Goal: Transaction & Acquisition: Purchase product/service

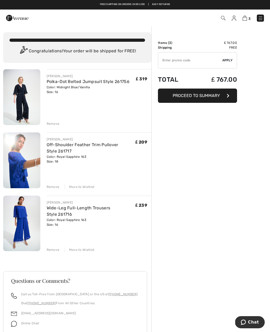
click at [90, 187] on div "Move to Wishlist" at bounding box center [80, 186] width 30 height 5
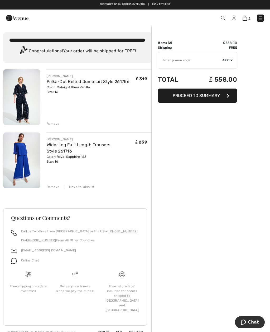
click at [85, 186] on div "Move to Wishlist" at bounding box center [80, 186] width 30 height 5
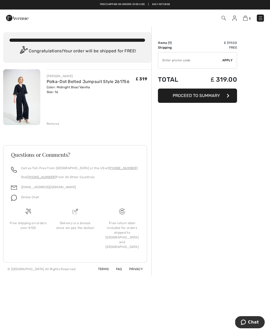
click at [95, 83] on link "Polka-Dot Belted Jumpsuit Style 261756" at bounding box center [88, 81] width 83 height 5
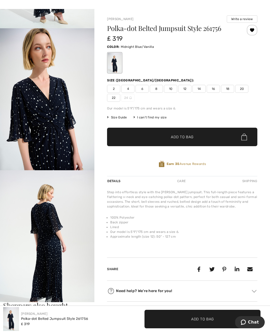
scroll to position [124, 0]
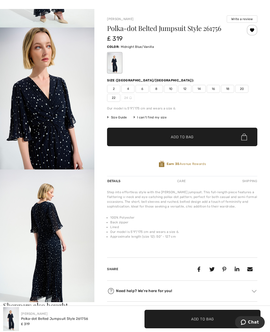
click at [71, 225] on img "3 / 5" at bounding box center [47, 240] width 95 height 142
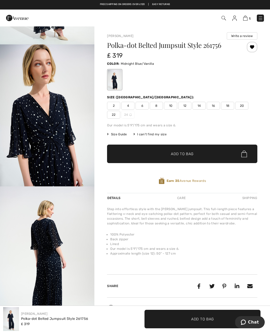
click at [235, 17] on img at bounding box center [235, 18] width 4 height 5
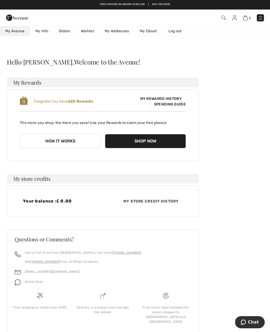
click at [92, 32] on link "Wishlist" at bounding box center [88, 31] width 24 height 10
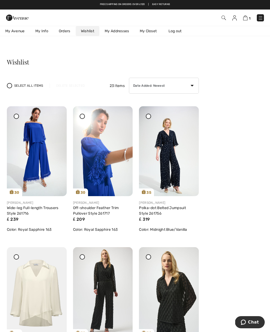
click at [224, 16] on img at bounding box center [224, 18] width 4 height 4
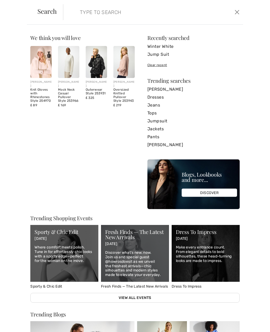
click at [125, 68] on img at bounding box center [124, 62] width 21 height 32
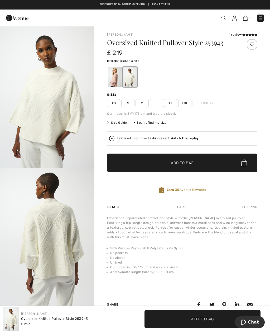
click at [23, 17] on img at bounding box center [17, 18] width 22 height 11
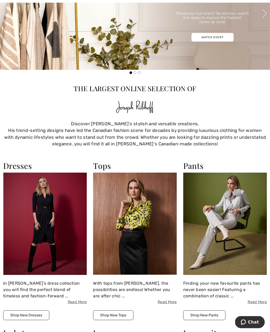
scroll to position [506, 0]
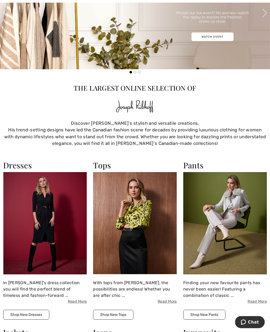
click at [105, 169] on h2 "Tops" at bounding box center [135, 166] width 84 height 10
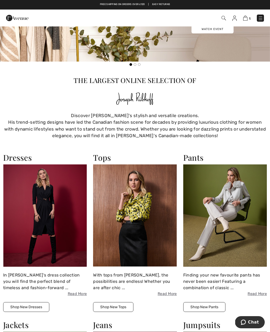
scroll to position [513, 0]
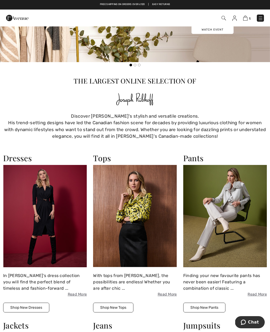
click at [102, 158] on h2 "Tops" at bounding box center [135, 158] width 84 height 10
click at [126, 303] on button "Shop New Tops" at bounding box center [113, 307] width 40 height 10
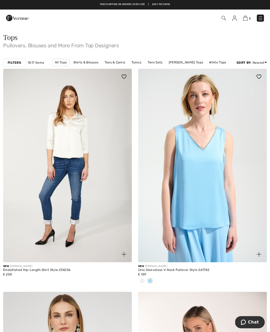
click at [31, 62] on span "1017 items" at bounding box center [36, 62] width 16 height 5
click at [18, 61] on strong "Filters" at bounding box center [14, 62] width 13 height 5
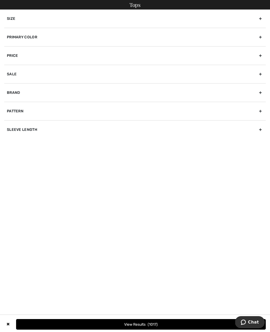
click at [260, 35] on div "Primary Color" at bounding box center [135, 37] width 262 height 18
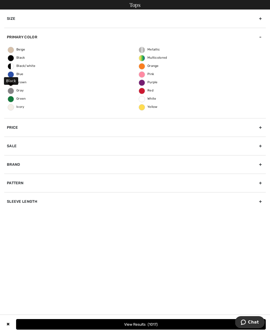
click at [15, 56] on span "Black" at bounding box center [16, 58] width 17 height 4
click at [0, 0] on input "Black" at bounding box center [0, 0] width 0 height 0
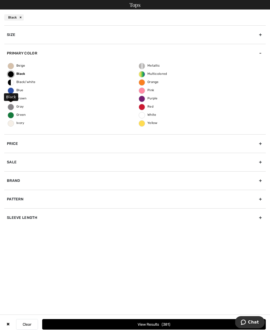
click at [257, 180] on div "Brand" at bounding box center [135, 180] width 262 height 18
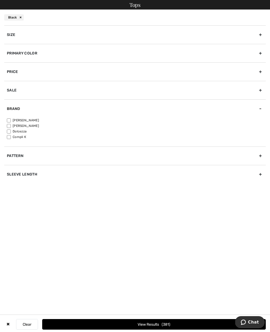
click at [11, 126] on input"] "[PERSON_NAME]" at bounding box center [9, 126] width 4 height 4
checkbox input"] "true"
click at [10, 120] on input"] "[PERSON_NAME]" at bounding box center [9, 120] width 4 height 4
checkbox input"] "true"
click at [261, 155] on div "Pattern" at bounding box center [135, 155] width 262 height 18
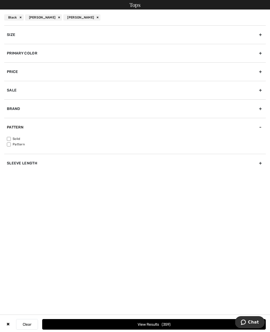
click at [10, 137] on input"] "Solid" at bounding box center [9, 139] width 4 height 4
checkbox input"] "true"
click at [162, 322] on span "327" at bounding box center [166, 324] width 9 height 4
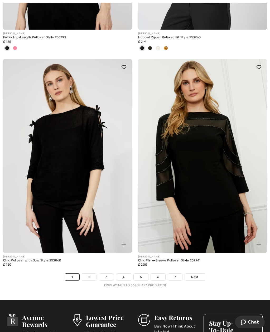
scroll to position [3906, 0]
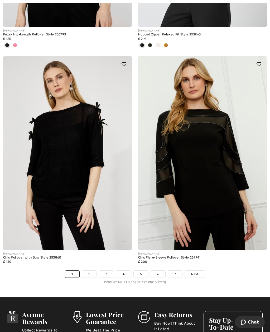
click at [198, 271] on span "Next" at bounding box center [194, 273] width 7 height 5
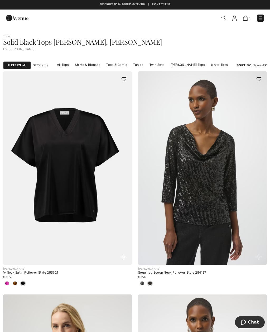
click at [119, 202] on img at bounding box center [67, 167] width 129 height 193
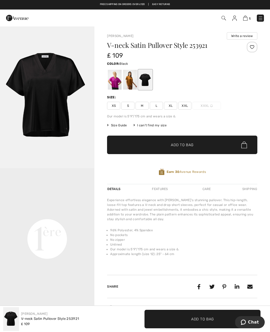
click at [170, 105] on span "XL" at bounding box center [170, 106] width 13 height 8
click at [194, 141] on span "✔ Added to Bag Add to Bag" at bounding box center [182, 144] width 151 height 18
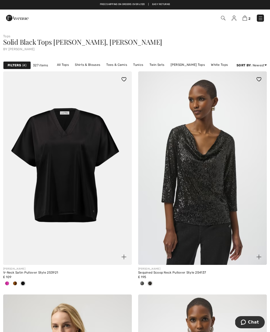
click at [24, 66] on span "4" at bounding box center [24, 65] width 4 height 5
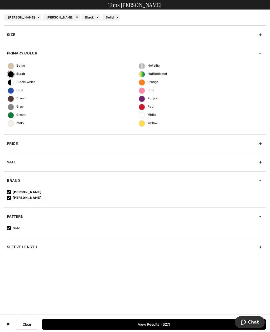
click at [257, 30] on div "Size" at bounding box center [135, 34] width 262 height 18
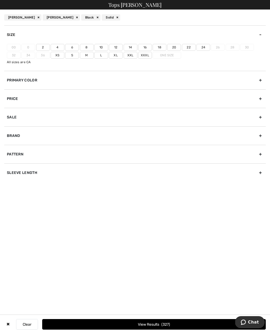
click at [115, 56] on label "Xl" at bounding box center [116, 55] width 14 height 7
click at [0, 0] on input"] "Xl" at bounding box center [0, 0] width 0 height 0
click at [134, 54] on label "Xxl" at bounding box center [131, 55] width 14 height 7
click at [0, 0] on input"] "Xxl" at bounding box center [0, 0] width 0 height 0
click at [163, 46] on label "18" at bounding box center [160, 47] width 14 height 7
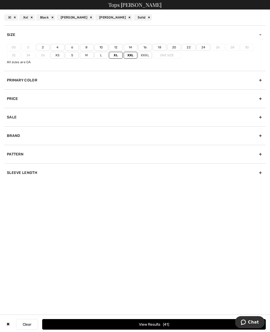
click at [0, 0] on input"] "18" at bounding box center [0, 0] width 0 height 0
click at [147, 47] on label "16" at bounding box center [145, 47] width 14 height 7
click at [0, 0] on input"] "16" at bounding box center [0, 0] width 0 height 0
click at [259, 156] on div "Pattern" at bounding box center [135, 154] width 262 height 18
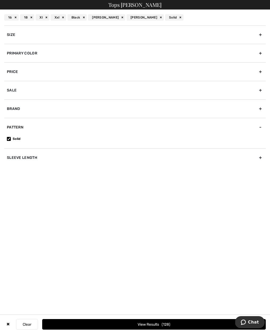
click at [262, 159] on div "Sleeve length" at bounding box center [135, 157] width 262 height 18
click at [10, 161] on input"] "Short Sleeve" at bounding box center [9, 163] width 4 height 4
checkbox input"] "true"
click at [12, 166] on label "3/4 Sleeve" at bounding box center [136, 168] width 259 height 5
click at [11, 166] on input"] "3/4 Sleeve" at bounding box center [9, 168] width 4 height 4
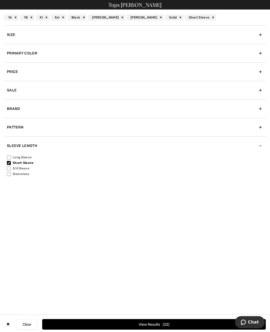
checkbox input"] "true"
click at [159, 325] on button "View Results 61" at bounding box center [154, 324] width 224 height 11
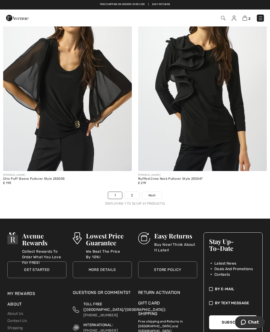
scroll to position [3985, 0]
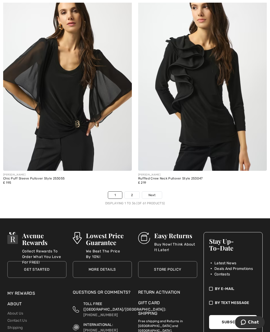
click at [159, 191] on link "Next" at bounding box center [152, 194] width 20 height 7
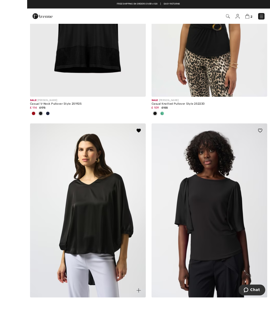
scroll to position [871, 0]
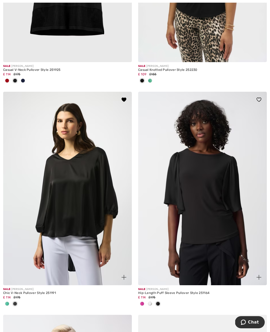
click at [237, 196] on img at bounding box center [202, 188] width 129 height 193
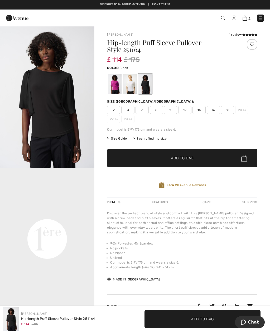
click at [229, 108] on span "18" at bounding box center [227, 110] width 13 height 8
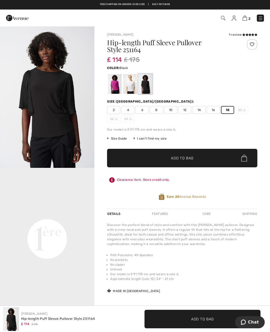
click at [189, 157] on span "Add to Bag" at bounding box center [182, 158] width 23 height 6
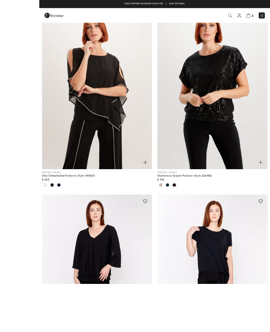
scroll to position [2442, 0]
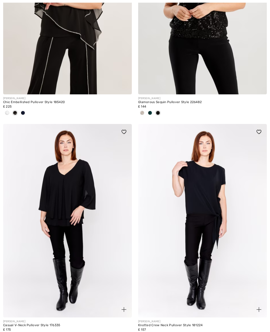
click at [218, 229] on img at bounding box center [202, 220] width 129 height 193
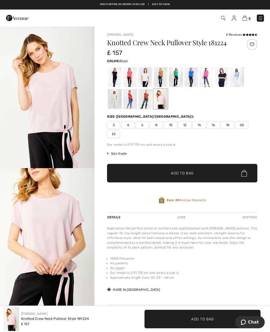
click at [116, 78] on div at bounding box center [115, 77] width 14 height 20
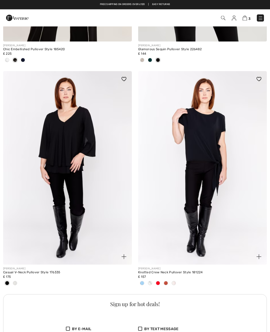
scroll to position [2480, 0]
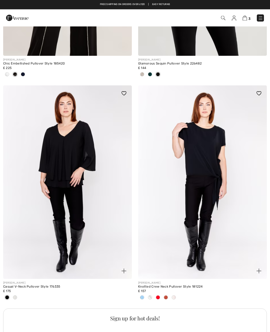
click at [246, 18] on img at bounding box center [245, 18] width 4 height 5
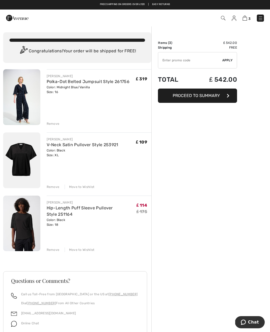
click at [107, 79] on link "Polka-Dot Belted Jumpsuit Style 261756" at bounding box center [88, 81] width 83 height 5
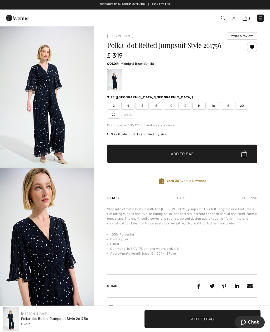
click at [228, 105] on span "18" at bounding box center [227, 106] width 13 height 8
click at [254, 45] on div at bounding box center [252, 47] width 11 height 11
click at [253, 48] on div at bounding box center [252, 47] width 11 height 11
click at [247, 17] on img at bounding box center [245, 18] width 4 height 5
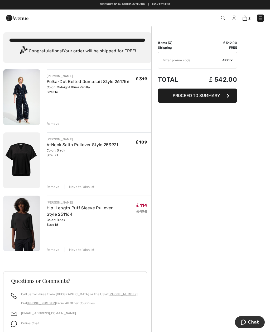
click at [57, 123] on div "Remove" at bounding box center [53, 123] width 13 height 5
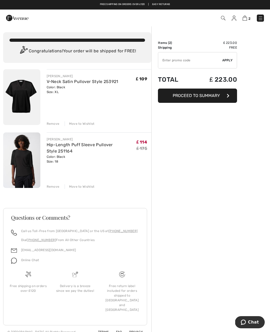
click at [225, 18] on img at bounding box center [223, 18] width 4 height 4
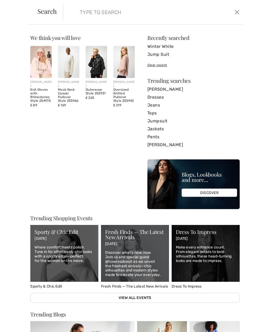
click at [142, 18] on input "search" at bounding box center [135, 12] width 118 height 16
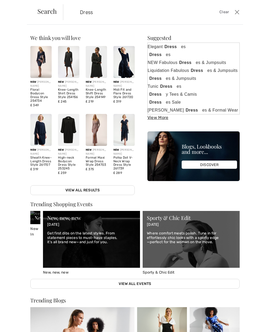
type input "Dress"
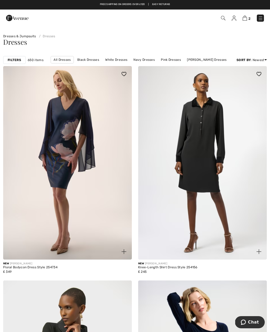
click at [214, 60] on link "[PERSON_NAME] Dresses" at bounding box center [207, 59] width 45 height 7
click at [25, 61] on span "1" at bounding box center [24, 60] width 4 height 5
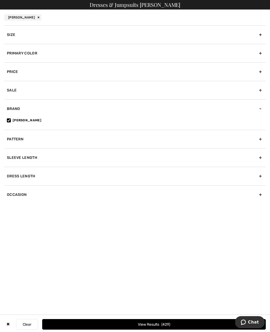
click at [88, 112] on div "Brand" at bounding box center [135, 108] width 262 height 18
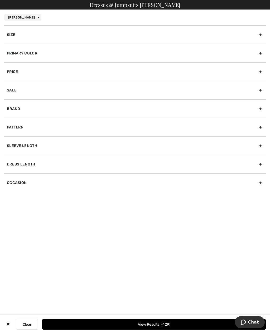
click at [15, 107] on div "Brand" at bounding box center [135, 108] width 262 height 18
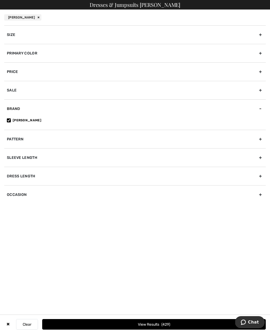
click at [262, 109] on div "Brand" at bounding box center [135, 108] width 262 height 18
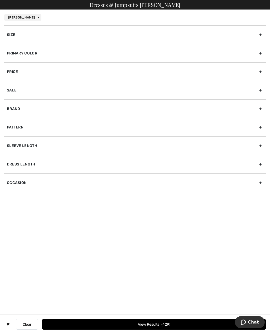
click at [264, 107] on div "Brand" at bounding box center [135, 108] width 262 height 18
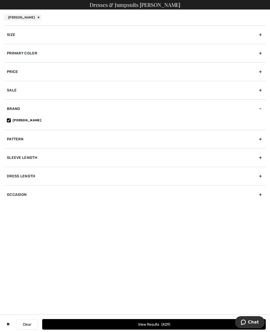
click at [38, 16] on div "[PERSON_NAME]" at bounding box center [22, 17] width 37 height 6
checkbox input"] "false"
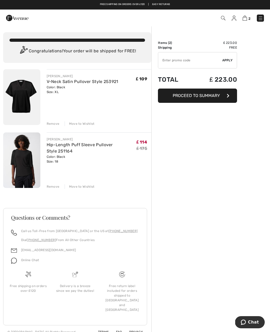
click at [224, 18] on img at bounding box center [223, 18] width 4 height 4
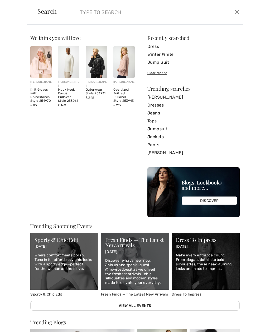
click at [135, 13] on input "search" at bounding box center [135, 12] width 118 height 16
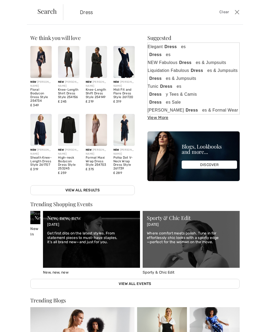
type input "Dress"
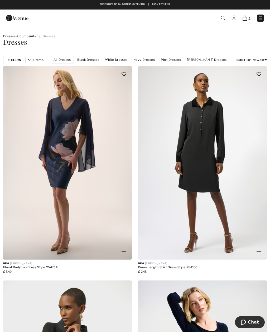
click at [18, 59] on strong "Filters" at bounding box center [14, 60] width 13 height 5
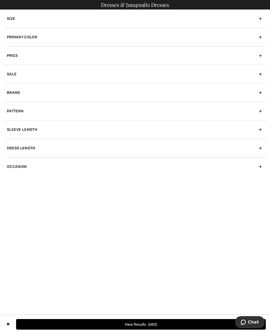
click at [260, 91] on div "Brand" at bounding box center [135, 92] width 262 height 18
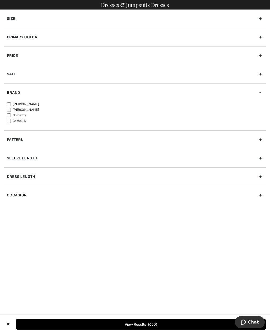
click at [11, 103] on input"] "[PERSON_NAME]" at bounding box center [9, 104] width 4 height 4
checkbox input"] "true"
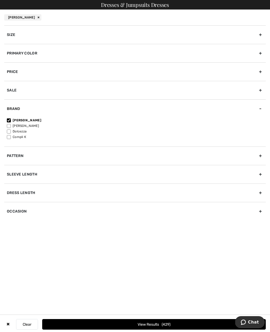
click at [10, 124] on input"] "[PERSON_NAME]" at bounding box center [9, 126] width 4 height 4
checkbox input"] "true"
click at [259, 175] on div "Sleeve length" at bounding box center [135, 174] width 262 height 18
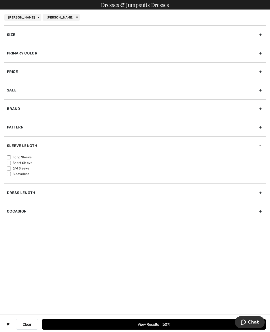
click at [11, 164] on input"] "Short Sleeve" at bounding box center [9, 163] width 4 height 4
checkbox input"] "true"
click at [11, 167] on input"] "3/4 Sleeve" at bounding box center [9, 168] width 4 height 4
checkbox input"] "true"
click at [257, 125] on div "Pattern" at bounding box center [135, 127] width 262 height 18
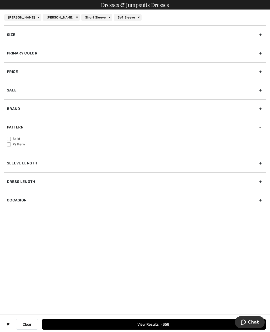
click at [261, 125] on div "Pattern" at bounding box center [135, 127] width 262 height 18
click at [257, 166] on div "Dress Length" at bounding box center [135, 164] width 262 height 18
click at [9, 183] on input"] "Long Dresses" at bounding box center [9, 181] width 4 height 4
checkbox input"] "true"
click at [260, 36] on div "Size" at bounding box center [135, 34] width 262 height 18
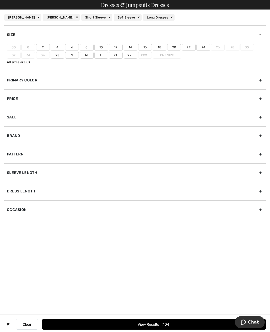
click at [160, 48] on label "18" at bounding box center [160, 47] width 14 height 7
click at [0, 0] on input"] "18" at bounding box center [0, 0] width 0 height 0
click at [176, 44] on label "20" at bounding box center [174, 47] width 14 height 7
click at [0, 0] on input"] "20" at bounding box center [0, 0] width 0 height 0
click at [117, 57] on label "Xl" at bounding box center [116, 55] width 14 height 7
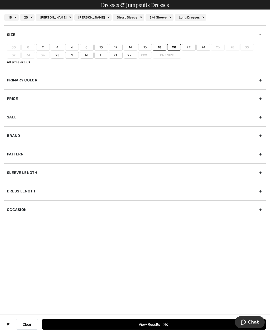
click at [0, 0] on input"] "Xl" at bounding box center [0, 0] width 0 height 0
click at [133, 55] on label "Xxl" at bounding box center [131, 55] width 14 height 7
click at [0, 0] on input"] "Xxl" at bounding box center [0, 0] width 0 height 0
click at [163, 322] on span "49" at bounding box center [166, 324] width 7 height 4
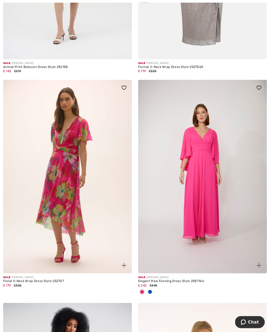
scroll to position [3008, 0]
click at [153, 290] on div at bounding box center [150, 292] width 8 height 9
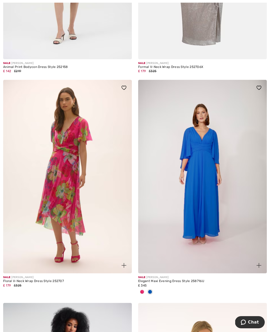
click at [143, 289] on span at bounding box center [142, 291] width 4 height 4
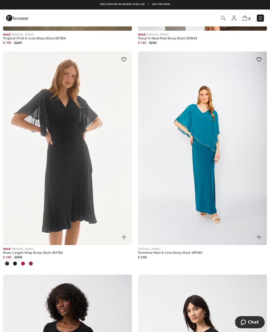
scroll to position [3696, 0]
click at [111, 201] on img at bounding box center [67, 148] width 129 height 193
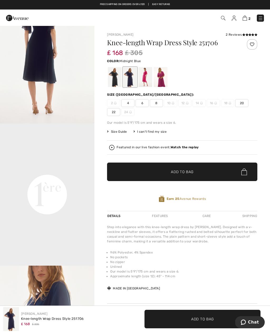
scroll to position [187, 0]
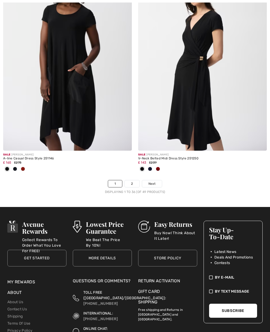
scroll to position [4014, 0]
click at [158, 180] on link "Next" at bounding box center [152, 183] width 20 height 7
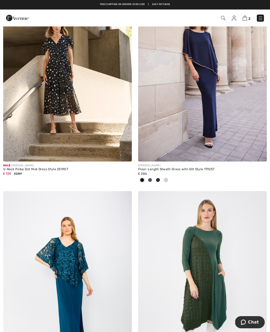
scroll to position [103, 0]
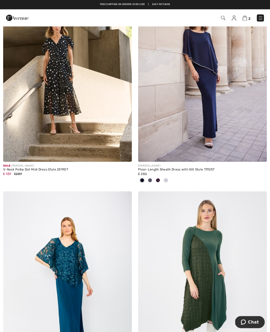
click at [246, 19] on img at bounding box center [245, 18] width 4 height 5
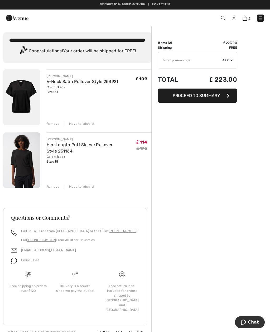
click at [222, 94] on button "Proceed to Summary" at bounding box center [197, 95] width 79 height 14
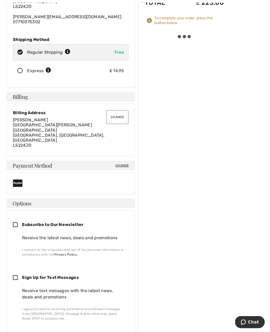
scroll to position [82, 0]
